Goal: Task Accomplishment & Management: Complete application form

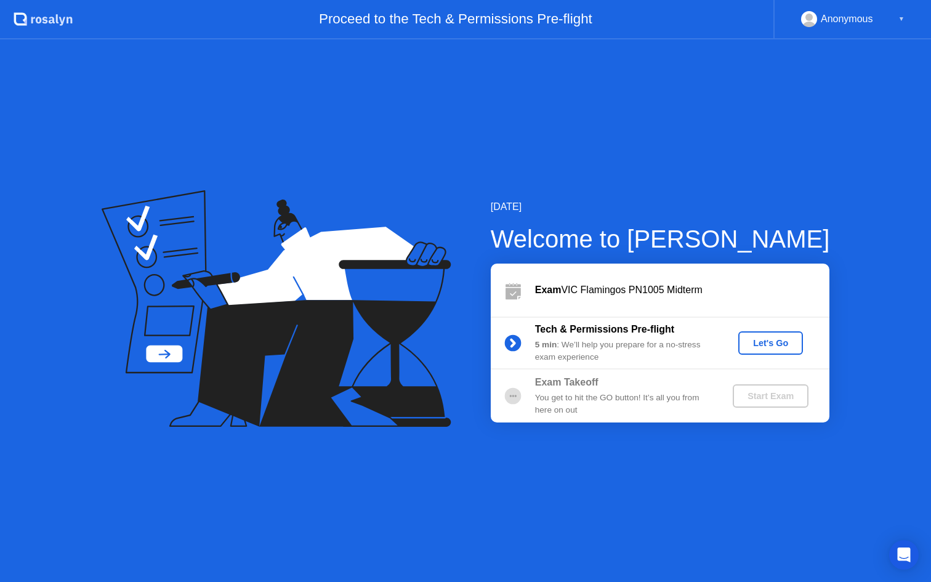
click at [773, 345] on div "Let's Go" at bounding box center [770, 343] width 55 height 10
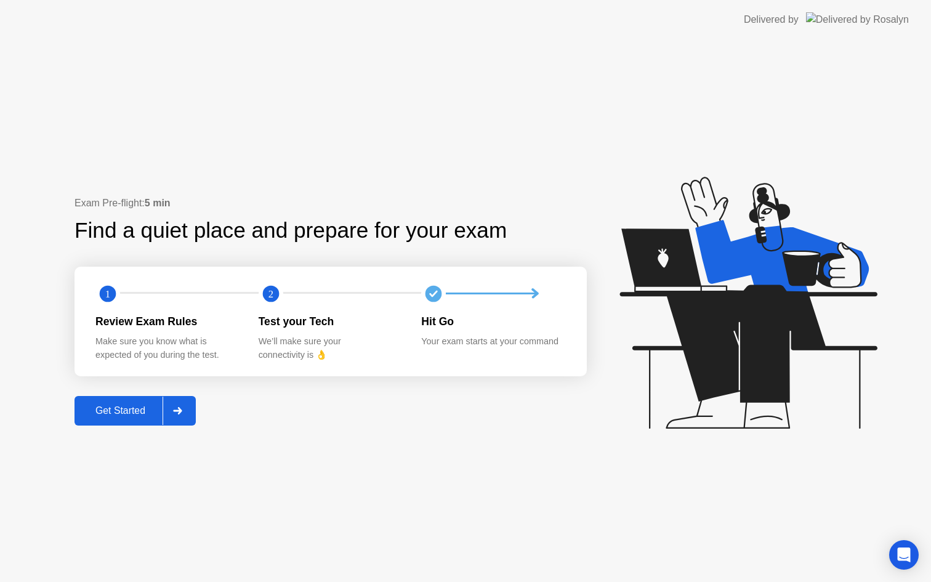
click at [116, 405] on div "Get Started" at bounding box center [120, 410] width 84 height 11
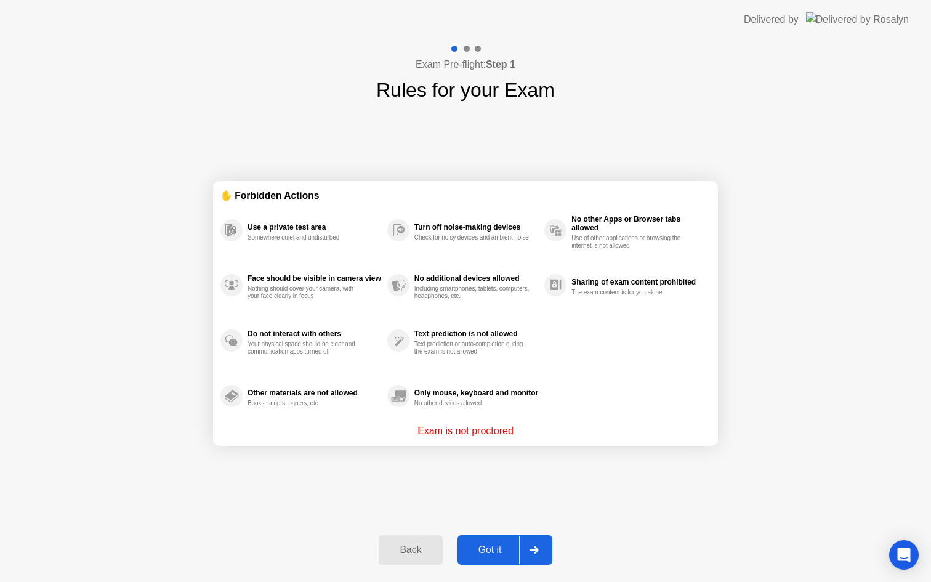
click at [488, 547] on div "Got it" at bounding box center [490, 549] width 58 height 11
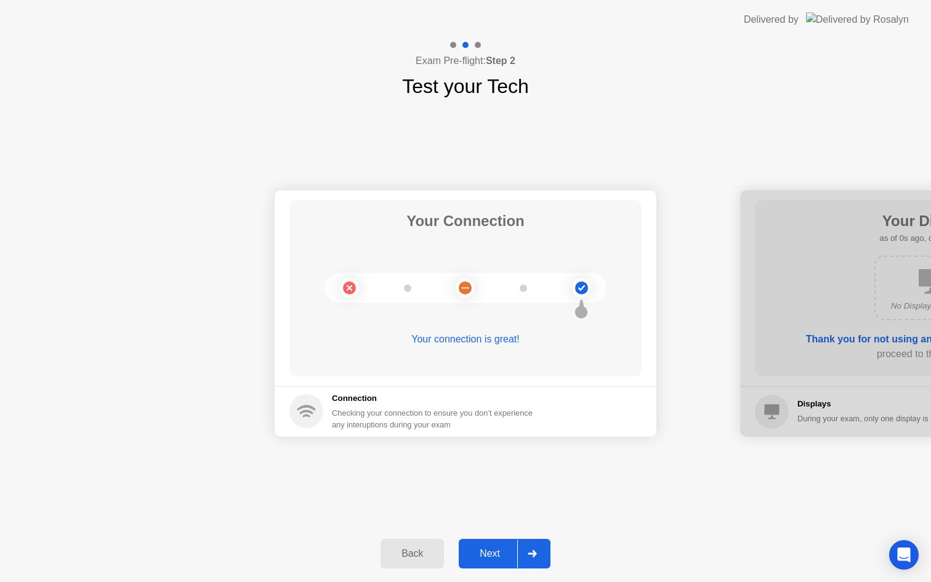
click at [495, 551] on div "Next" at bounding box center [490, 553] width 55 height 11
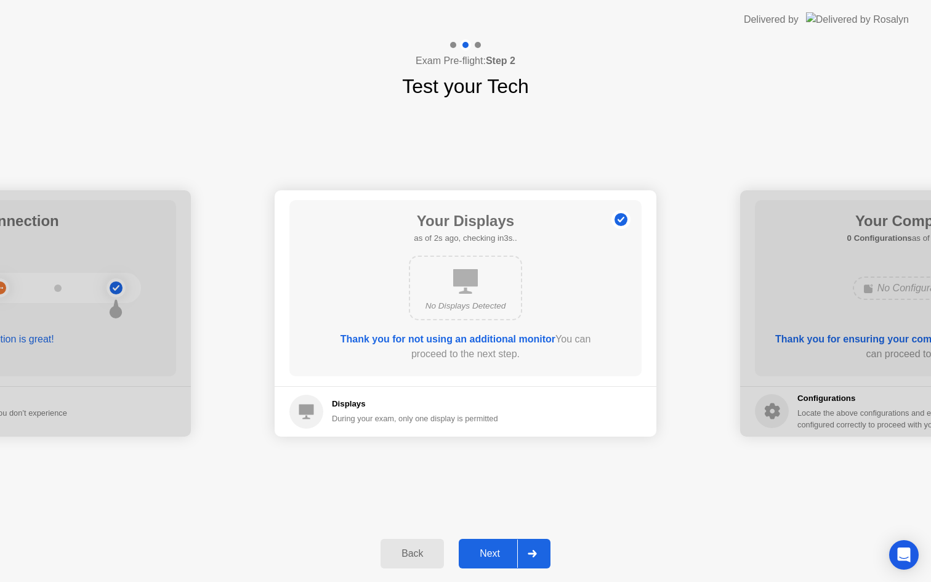
click at [115, 367] on div at bounding box center [0, 313] width 382 height 246
click at [490, 554] on div "Next" at bounding box center [490, 553] width 55 height 11
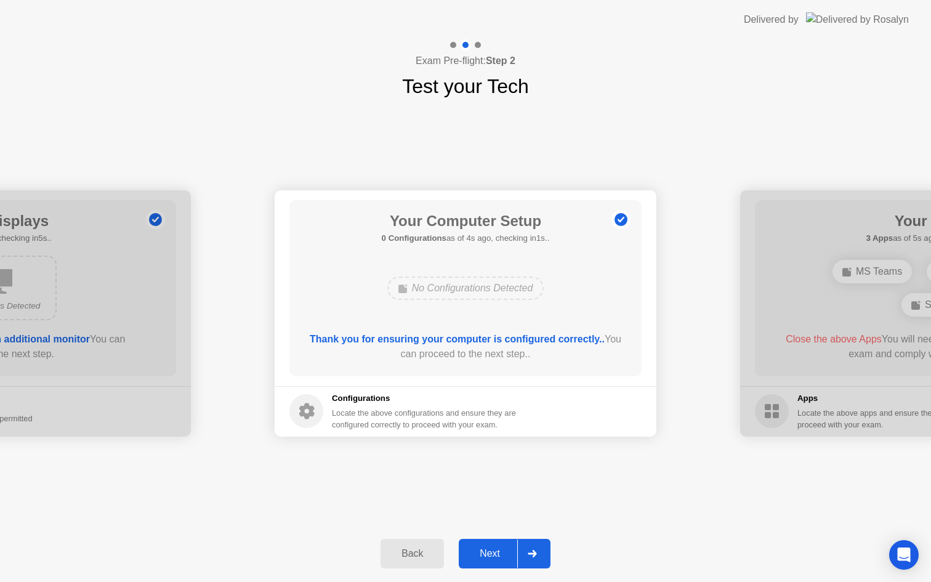
click at [486, 556] on div "Next" at bounding box center [490, 553] width 55 height 11
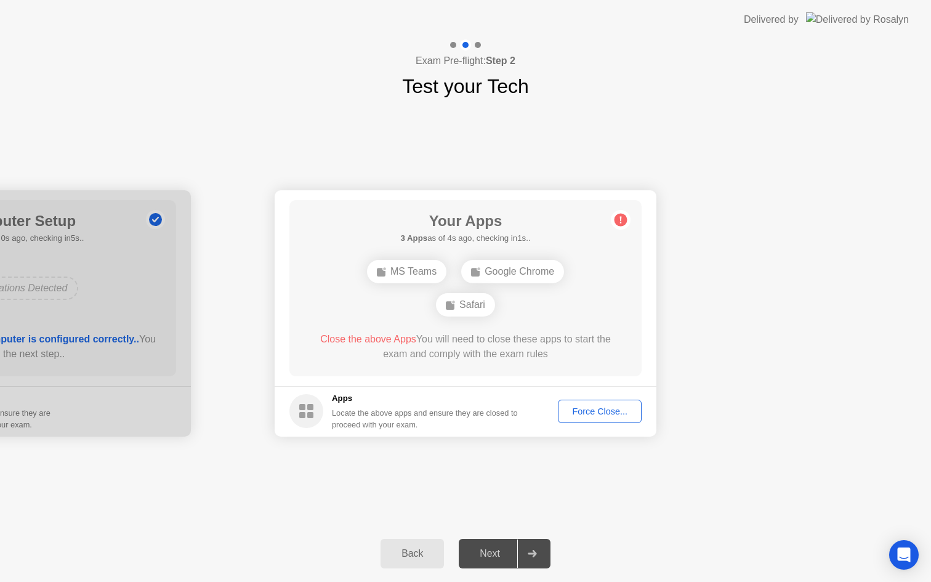
click at [590, 413] on div "Force Close..." at bounding box center [599, 411] width 75 height 10
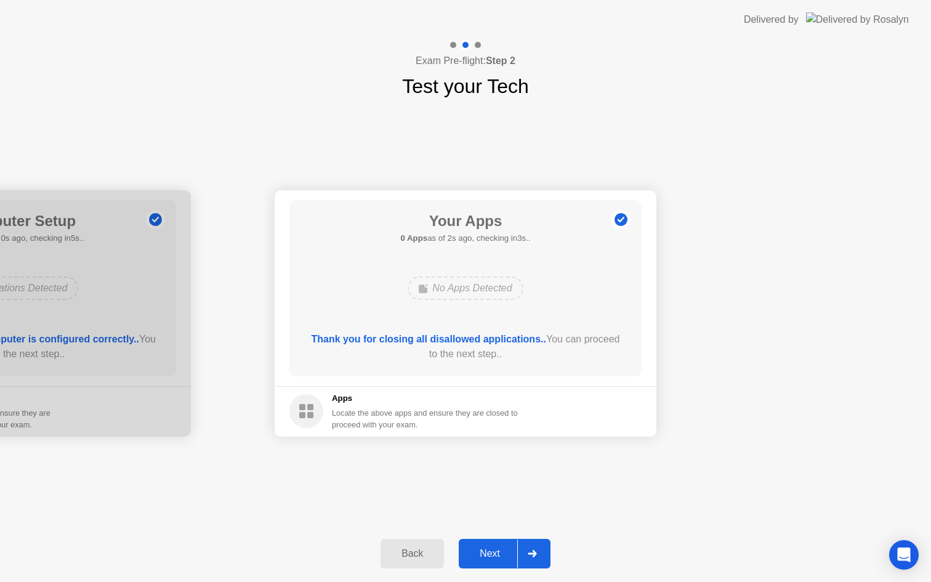
click at [486, 542] on button "Next" at bounding box center [505, 554] width 92 height 30
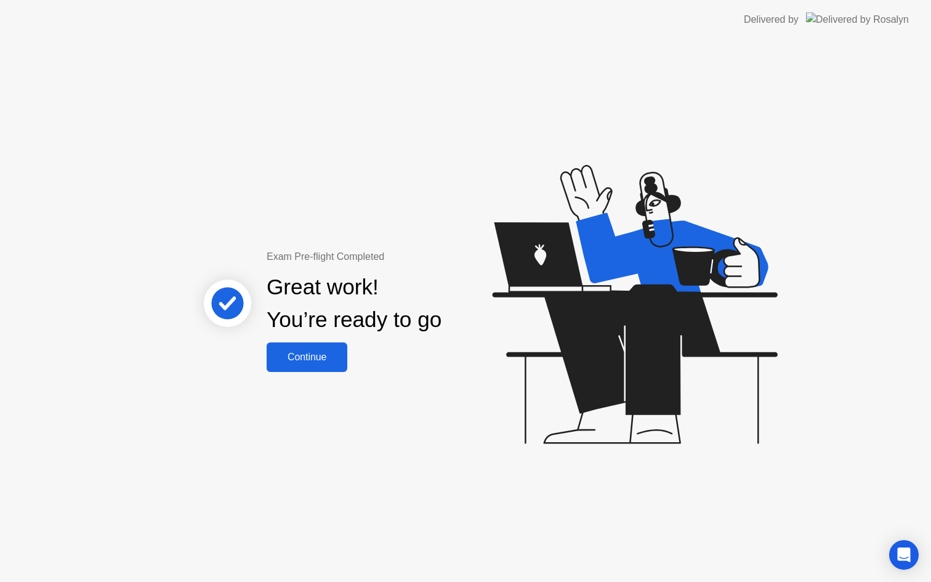
click at [322, 354] on div "Continue" at bounding box center [306, 357] width 73 height 11
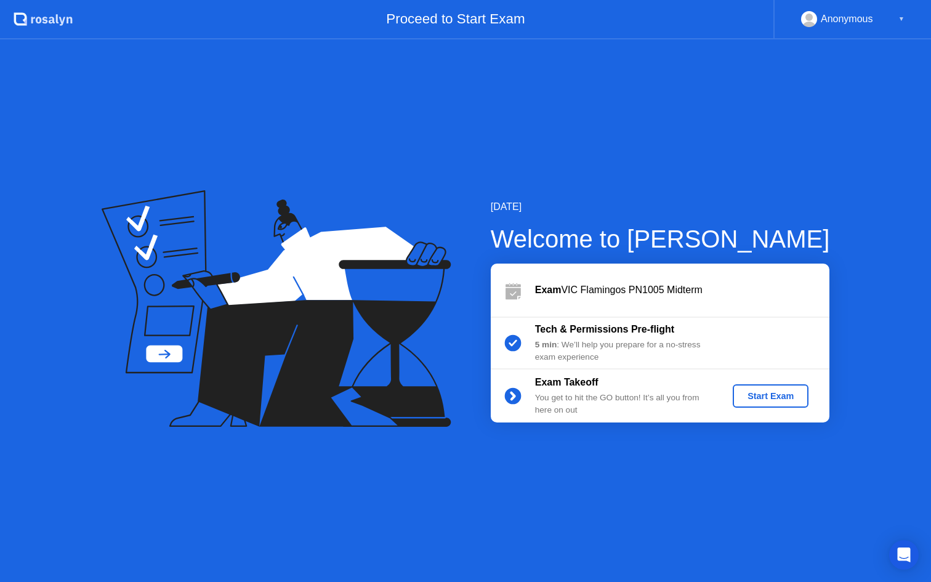
click at [761, 400] on div "Start Exam" at bounding box center [771, 396] width 66 height 10
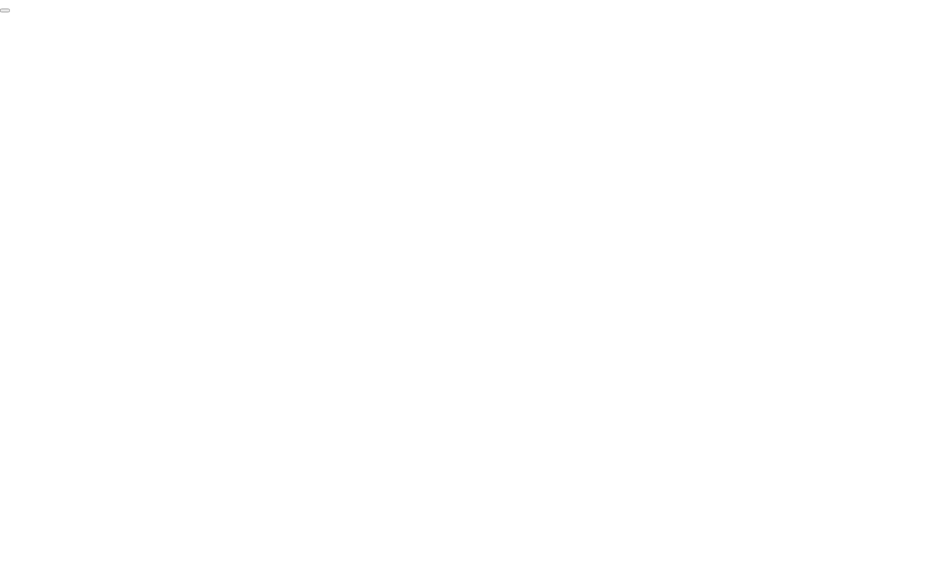
click at [10, 12] on button "End Proctoring Session" at bounding box center [5, 11] width 10 height 4
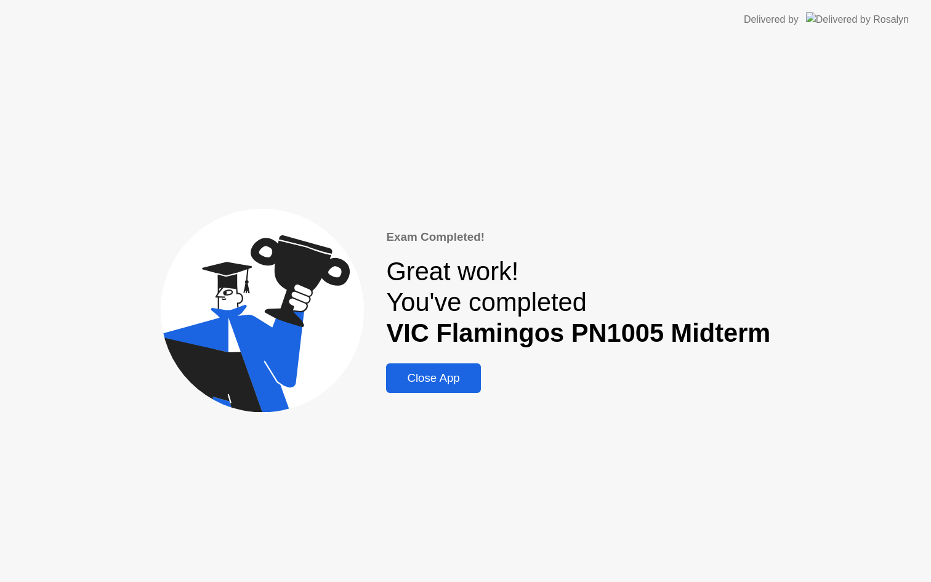
click at [419, 376] on div "Close App" at bounding box center [433, 378] width 87 height 14
